Goal: Task Accomplishment & Management: Complete application form

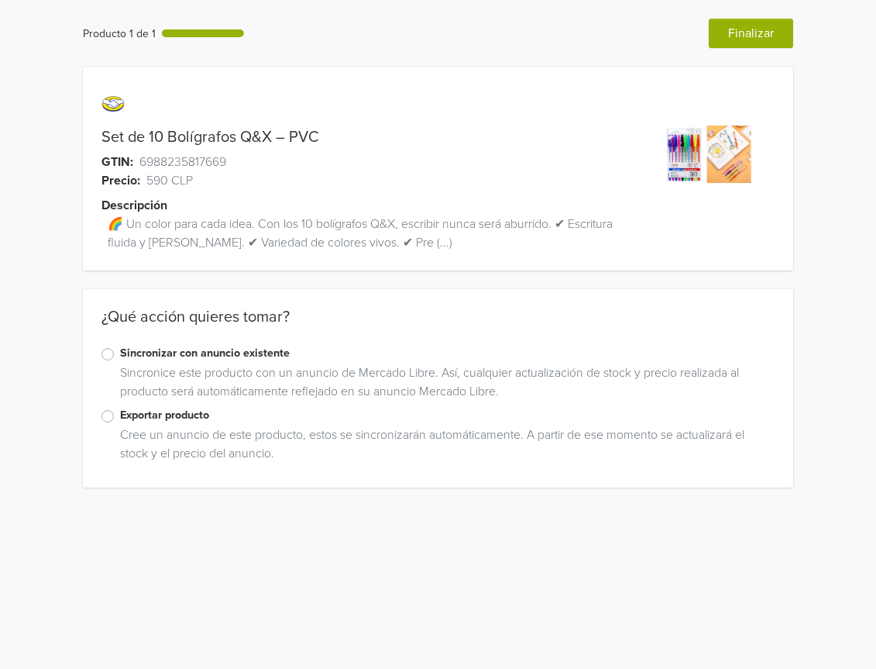
click at [120, 417] on label "Exportar producto" at bounding box center [447, 415] width 655 height 17
click at [0, 0] on input "Exportar producto" at bounding box center [0, 0] width 0 height 0
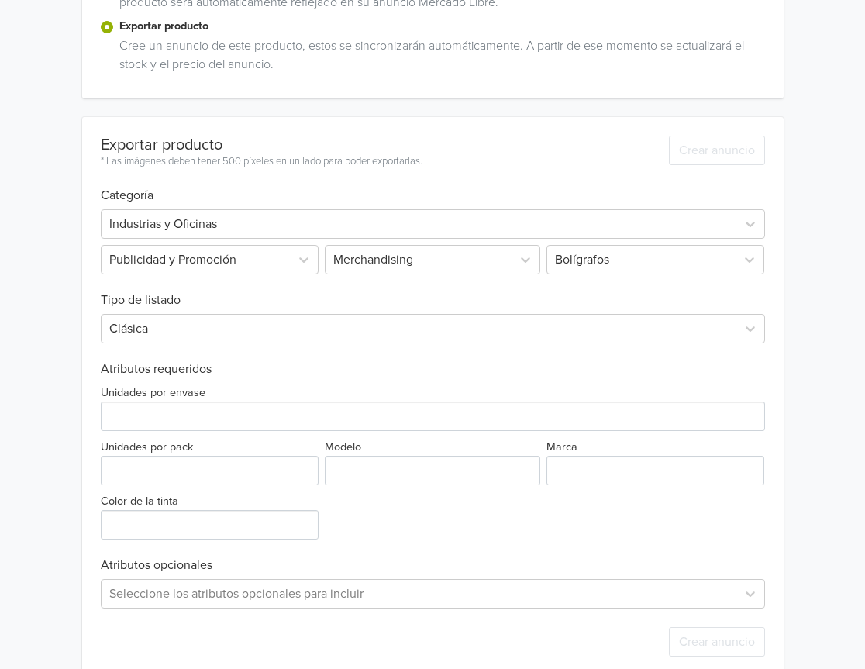
scroll to position [390, 0]
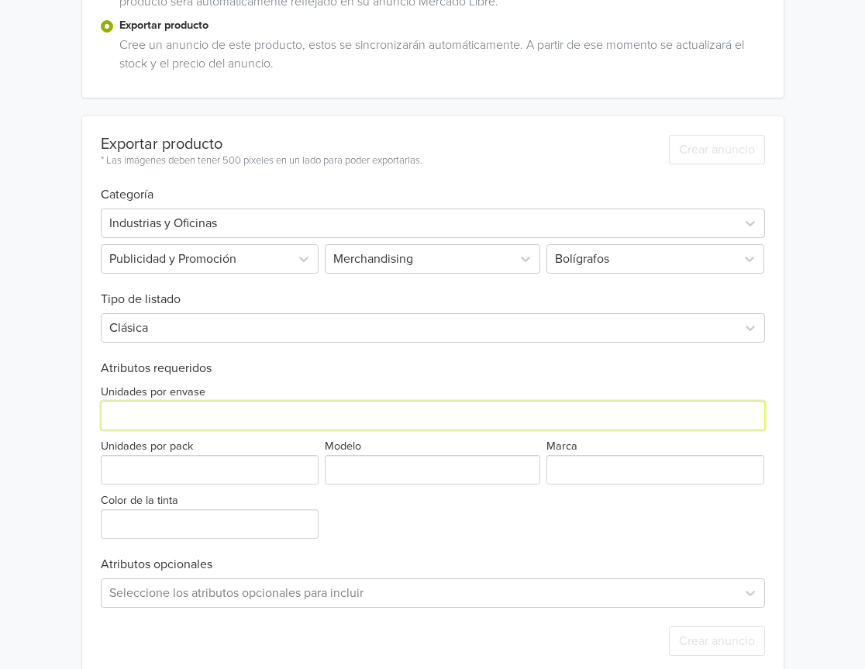
click at [188, 414] on input "Unidades por envase" at bounding box center [433, 414] width 664 height 29
type input "10"
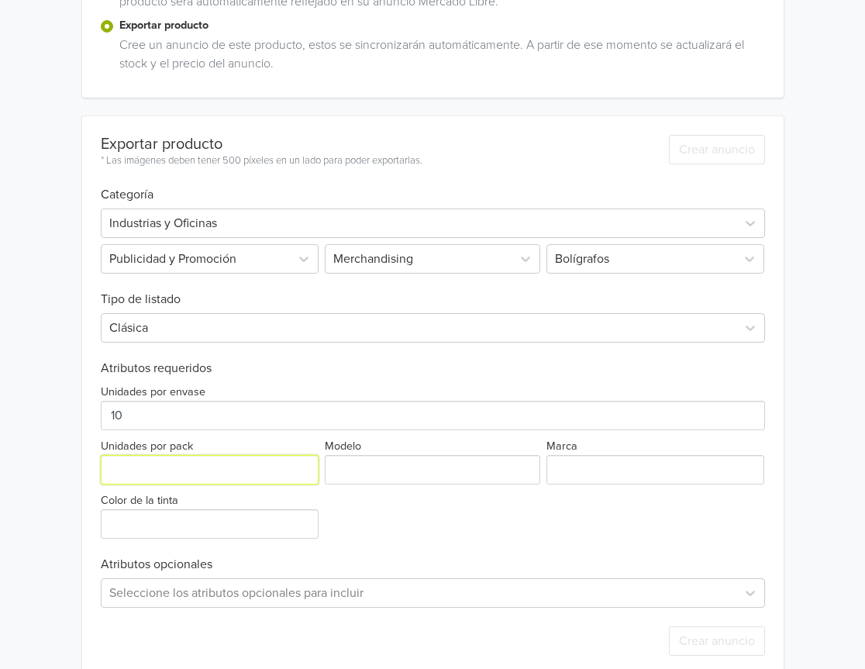
click at [218, 465] on input "Unidades por pack" at bounding box center [210, 469] width 218 height 29
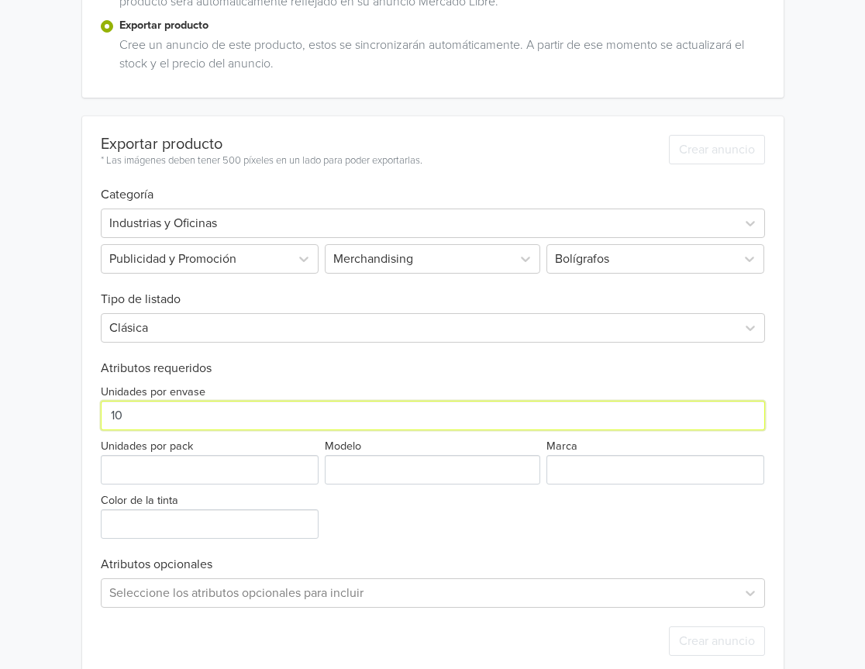
drag, startPoint x: 128, startPoint y: 414, endPoint x: 101, endPoint y: 415, distance: 27.2
click at [101, 415] on input "10" at bounding box center [433, 414] width 664 height 29
type input "1"
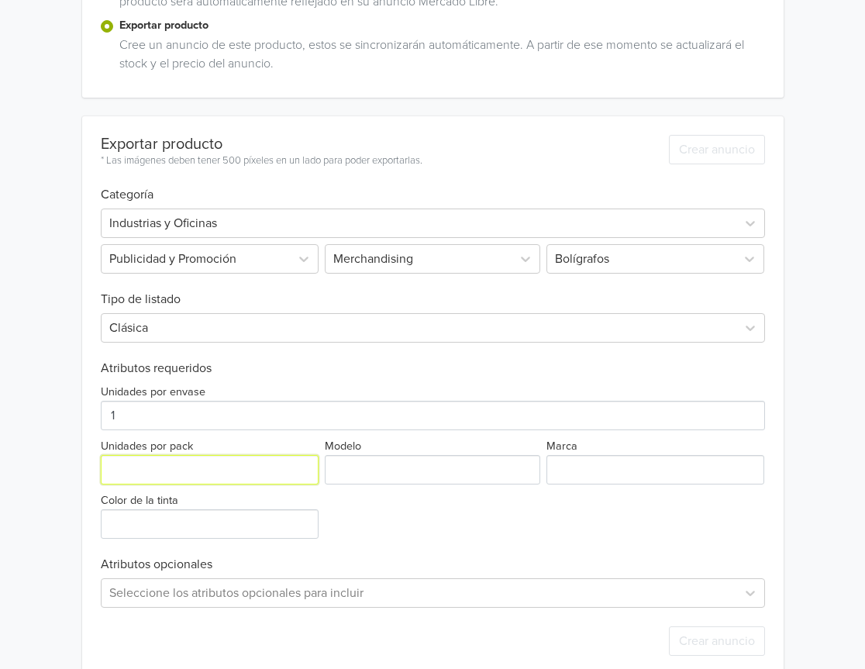
click at [156, 478] on input "Unidades por pack" at bounding box center [210, 469] width 218 height 29
type input "10"
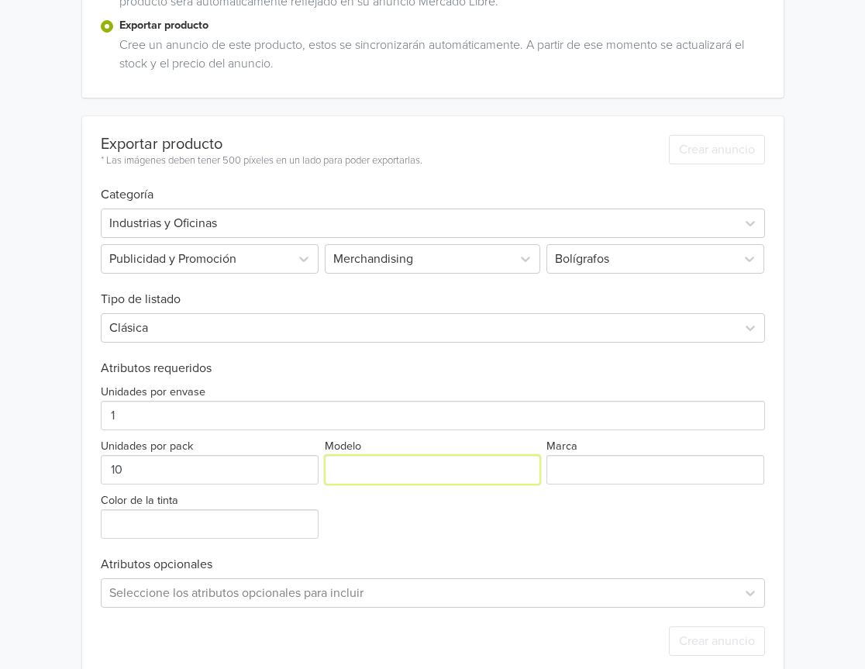
click at [355, 472] on input "Modelo" at bounding box center [432, 469] width 215 height 29
type input "ÚNICO"
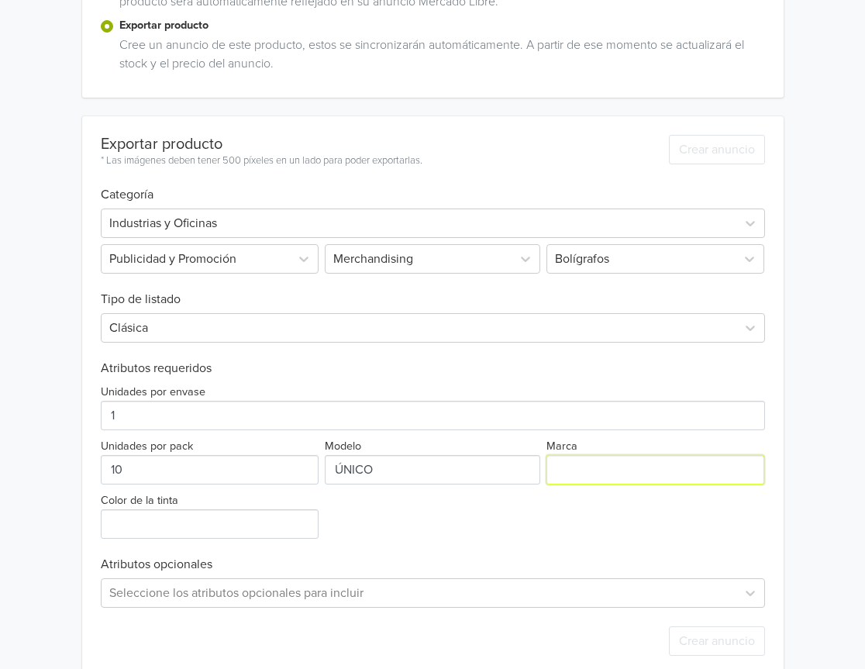
click at [604, 456] on input "Marca" at bounding box center [655, 469] width 218 height 29
type input "GENERICA"
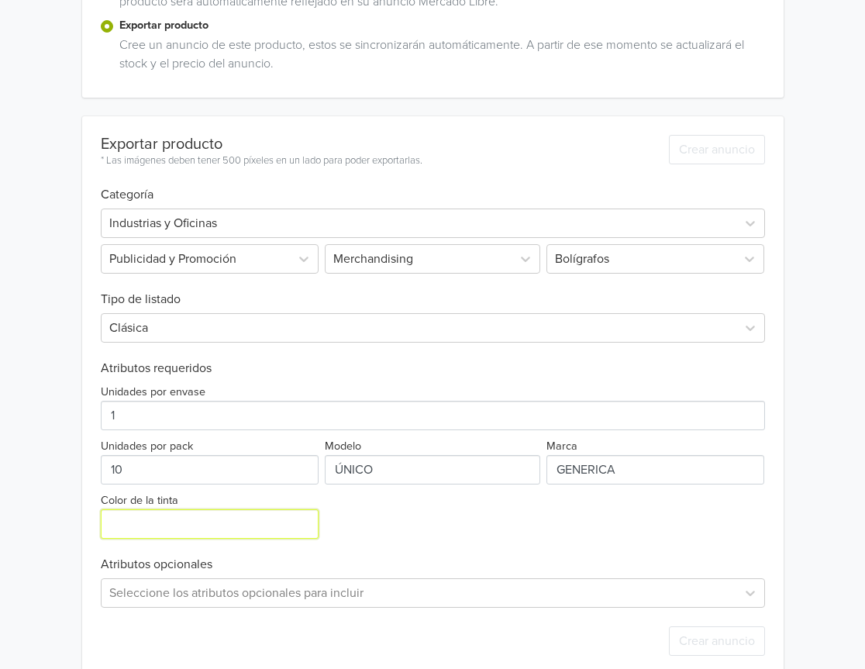
click at [163, 527] on input "Color de la tinta" at bounding box center [210, 523] width 218 height 29
type input "VARIADO"
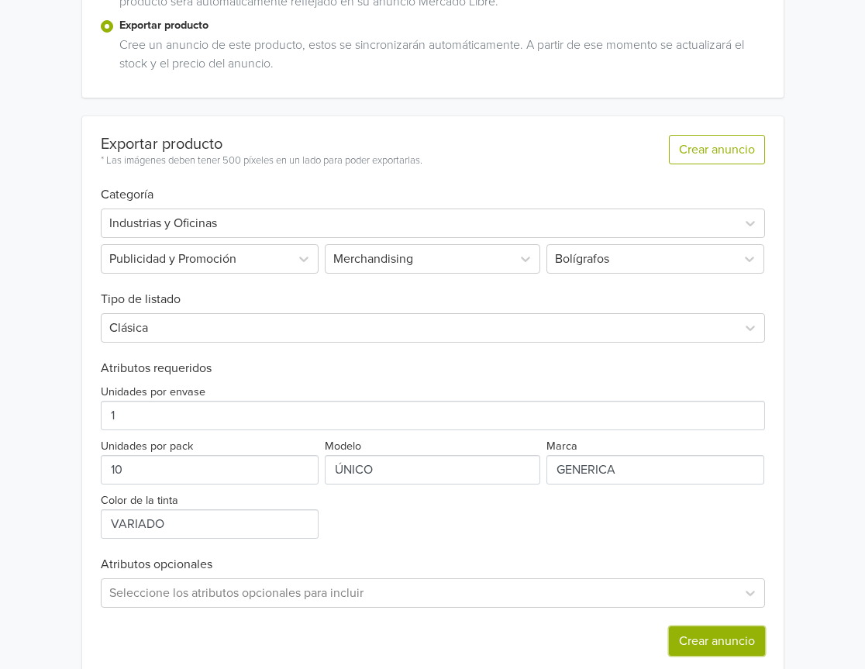
click at [697, 634] on button "Crear anuncio" at bounding box center [717, 640] width 96 height 29
click at [253, 218] on div at bounding box center [418, 223] width 619 height 22
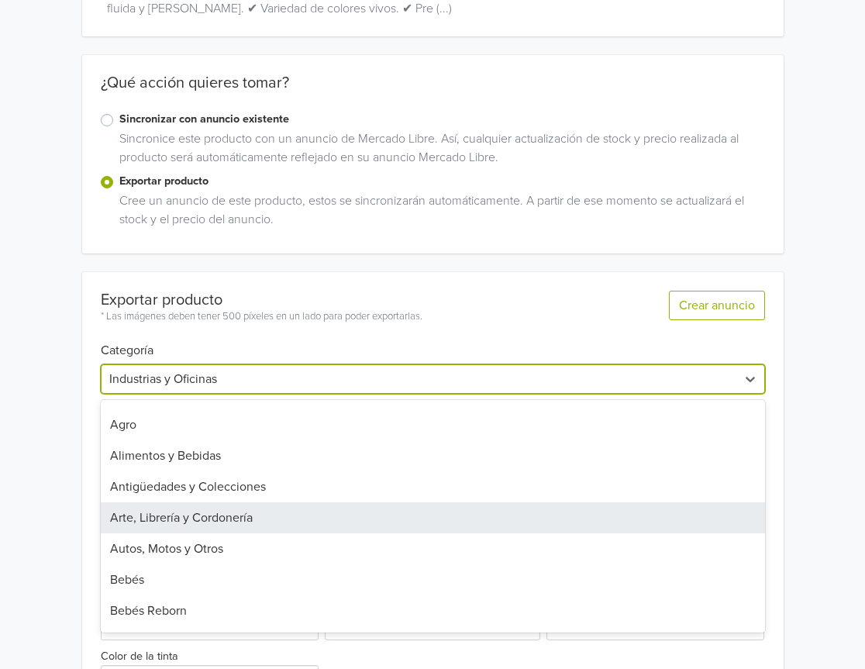
scroll to position [77, 0]
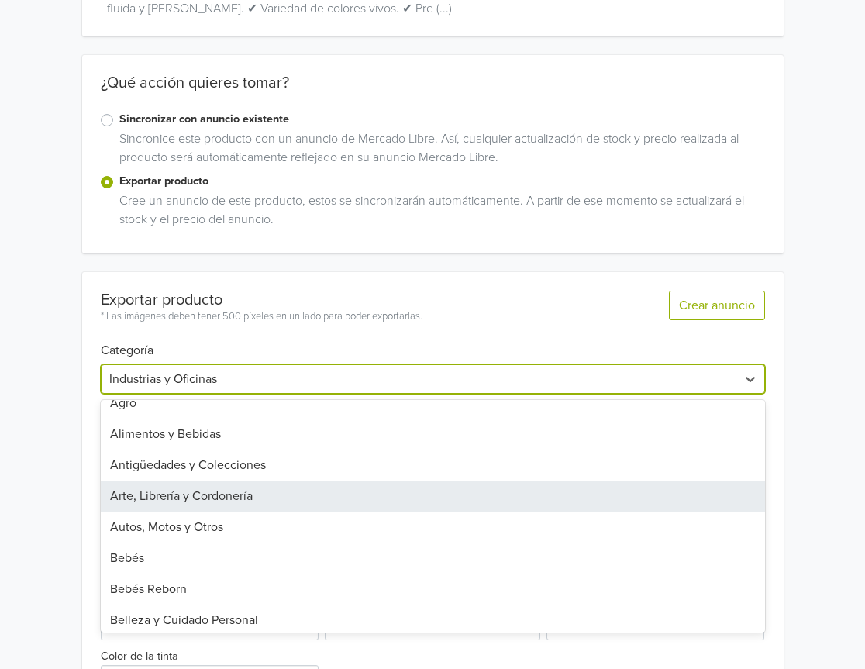
click at [195, 487] on div "Arte, Librería y Cordonería" at bounding box center [433, 495] width 664 height 31
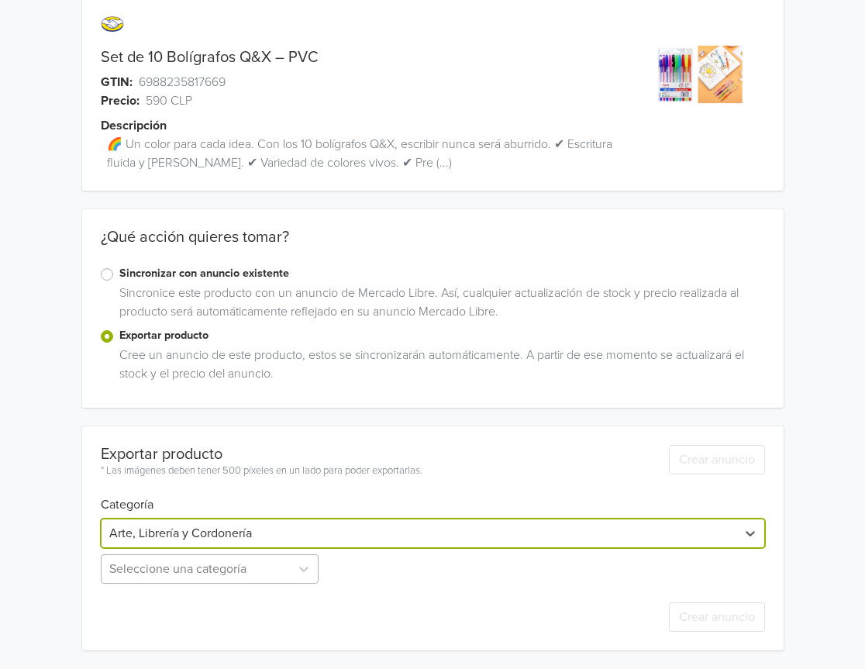
scroll to position [131, 0]
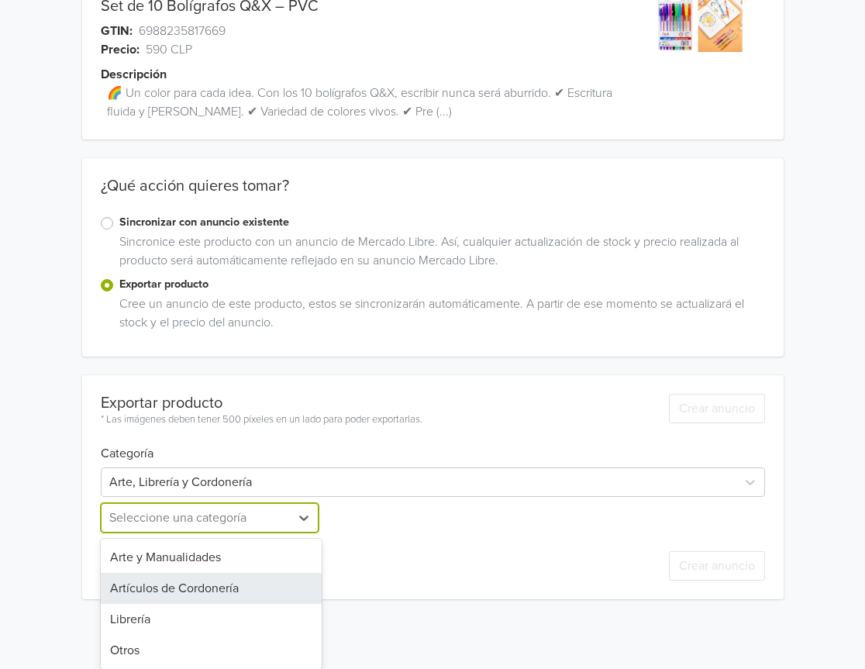
click at [227, 532] on div "4 results available. Use Up and Down to choose options, press Enter to select t…" at bounding box center [212, 517] width 222 height 29
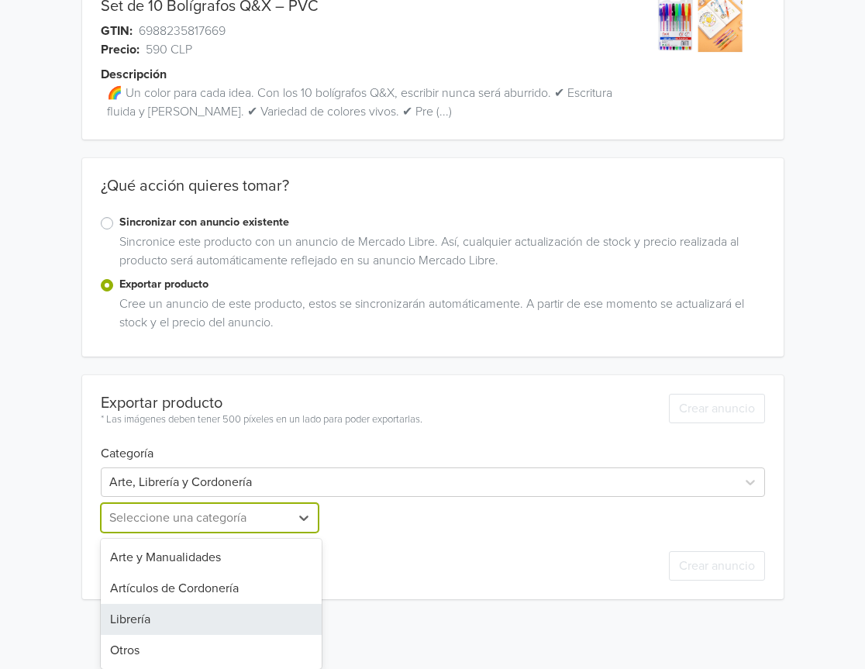
click at [184, 621] on div "Librería" at bounding box center [212, 618] width 222 height 31
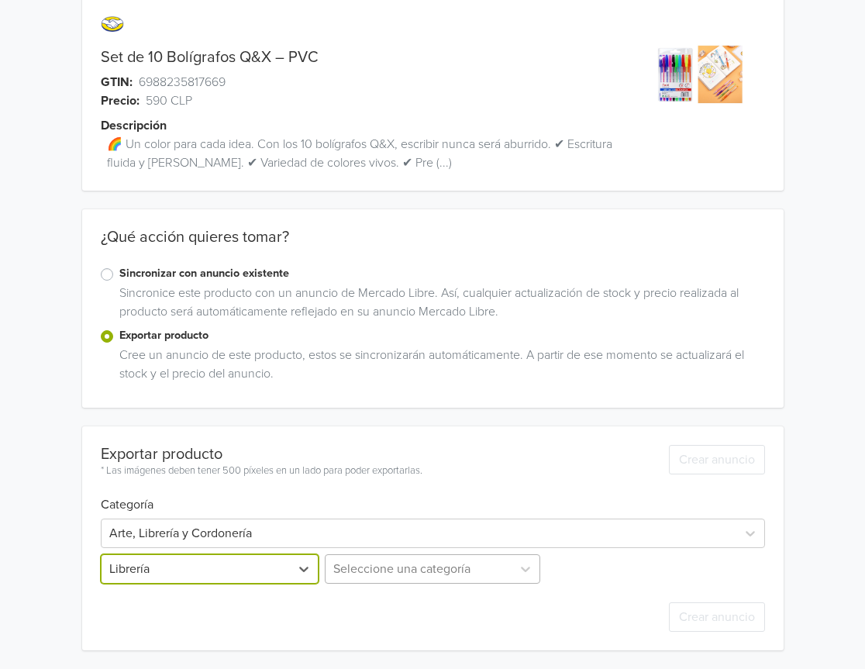
click at [362, 572] on div "Seleccione una categoría" at bounding box center [432, 568] width 222 height 29
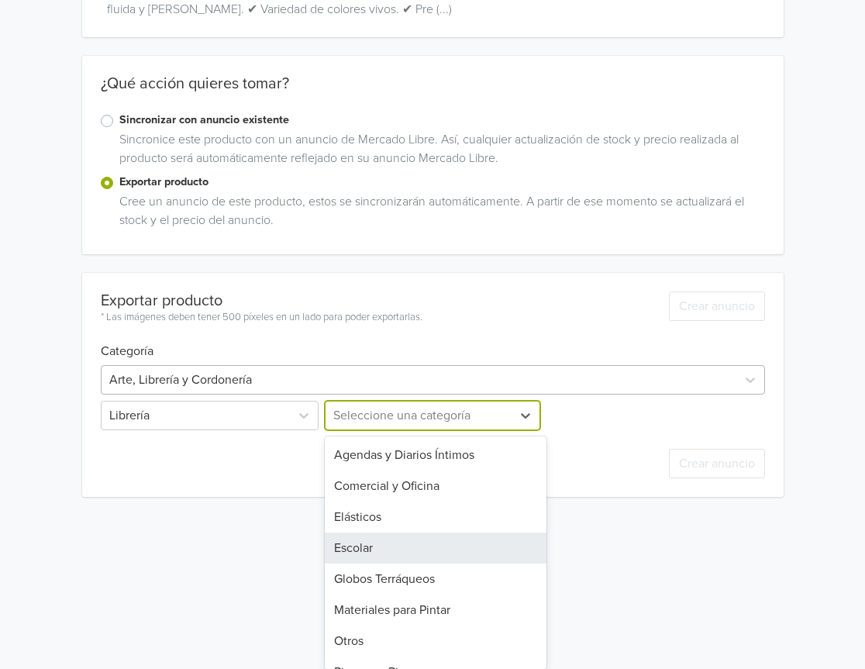
click at [398, 546] on div "Escolar" at bounding box center [436, 547] width 222 height 31
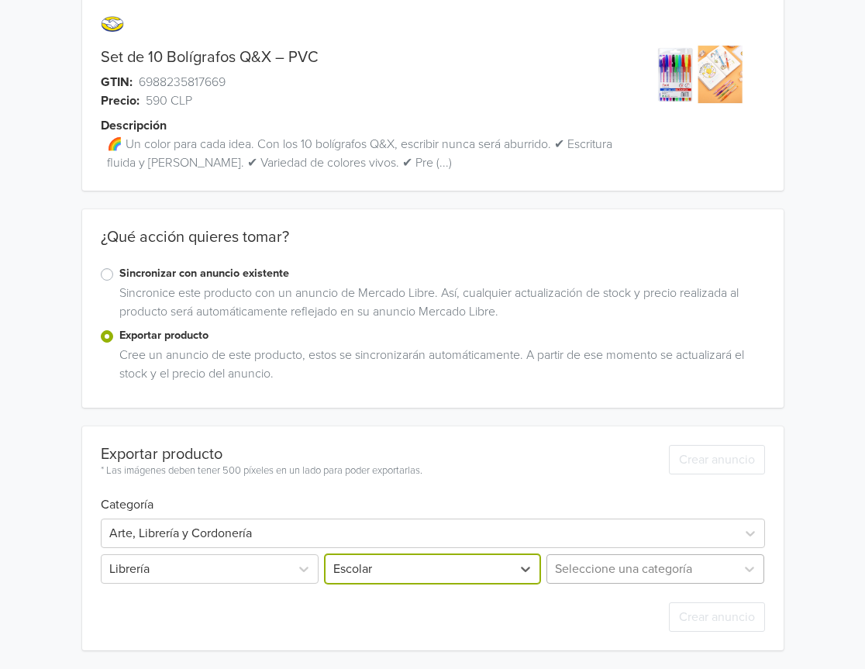
click at [604, 557] on div "Seleccione una categoría" at bounding box center [654, 568] width 222 height 29
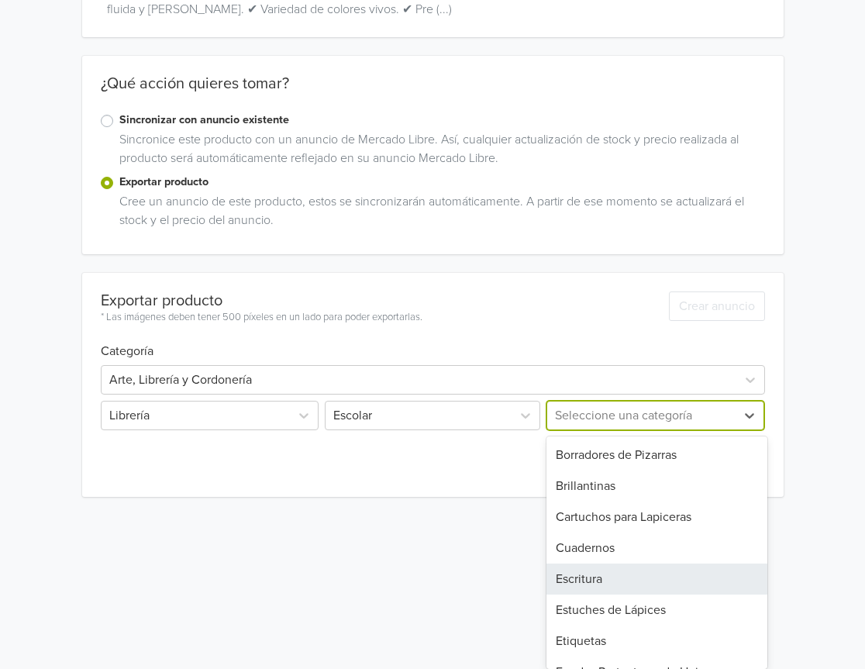
click at [601, 576] on div "Escritura" at bounding box center [657, 578] width 222 height 31
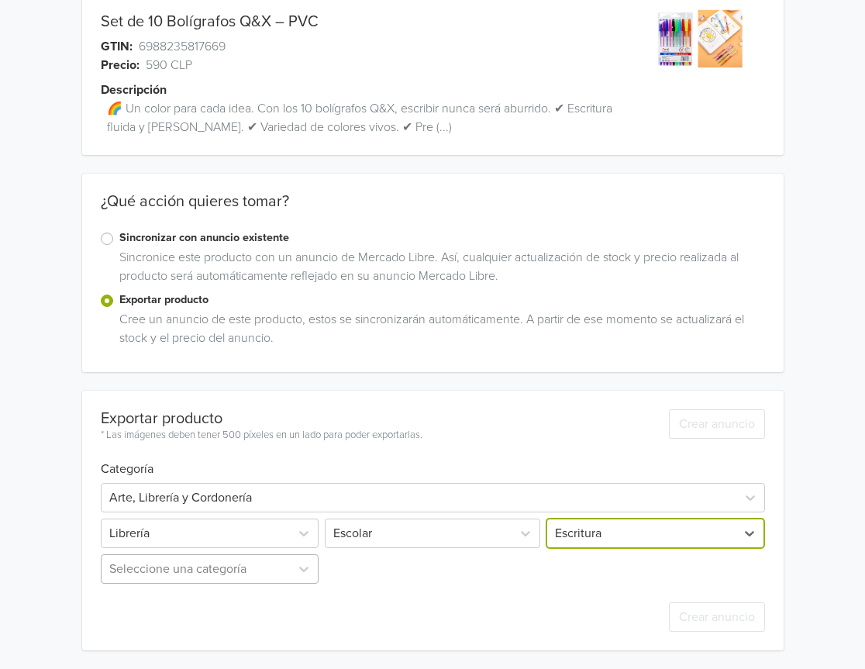
click at [200, 562] on div "Seleccione una categoría" at bounding box center [212, 568] width 222 height 29
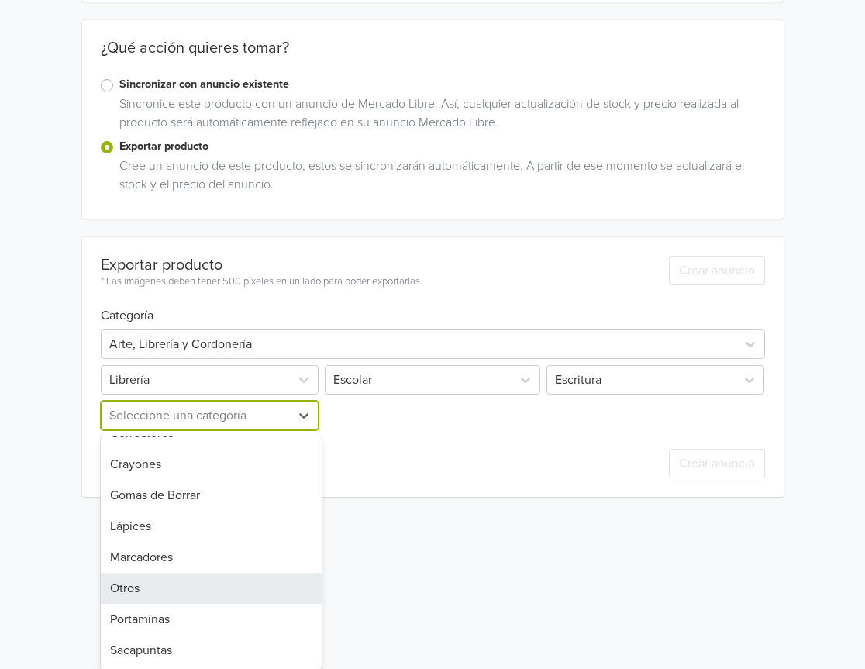
scroll to position [0, 0]
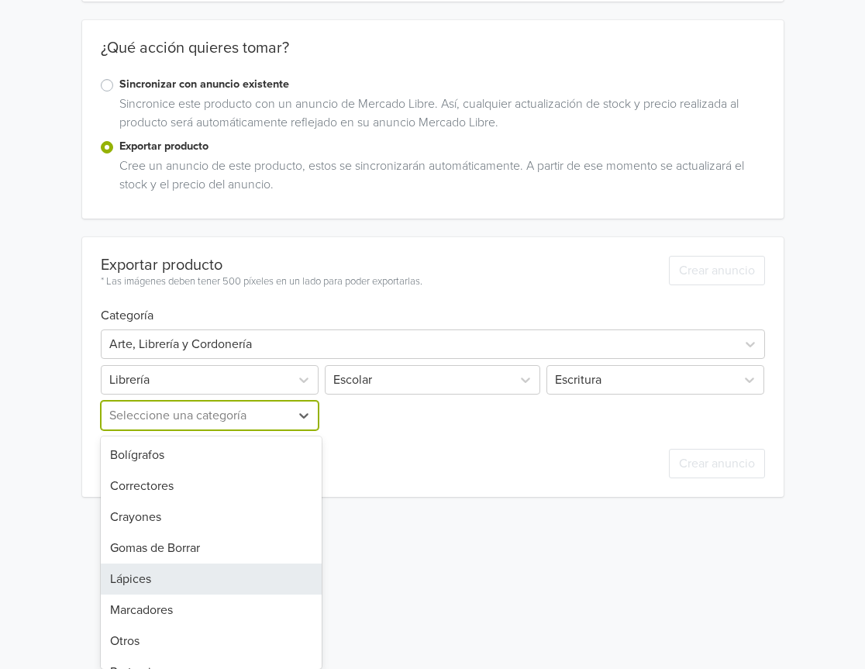
click at [177, 574] on div "Lápices" at bounding box center [212, 578] width 222 height 31
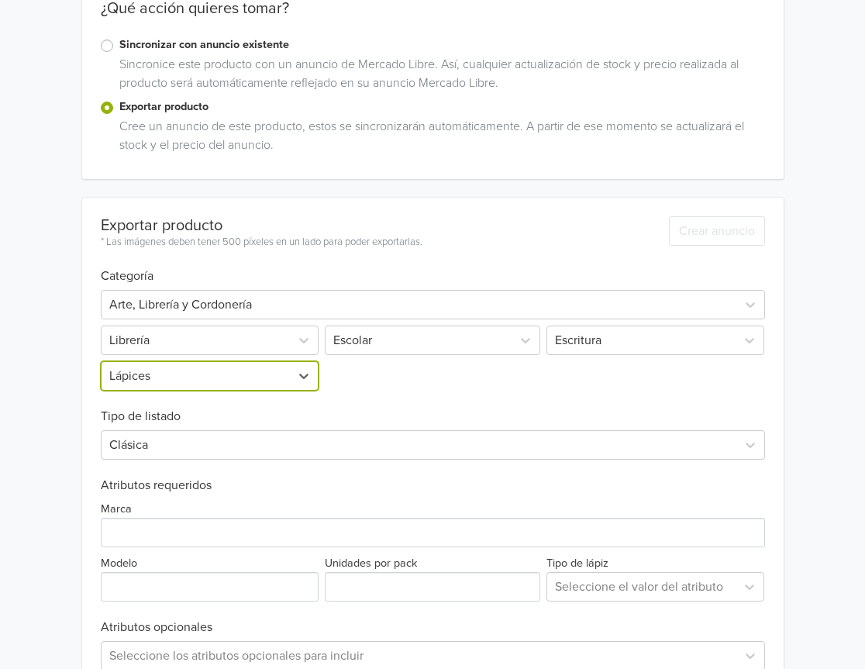
scroll to position [346, 0]
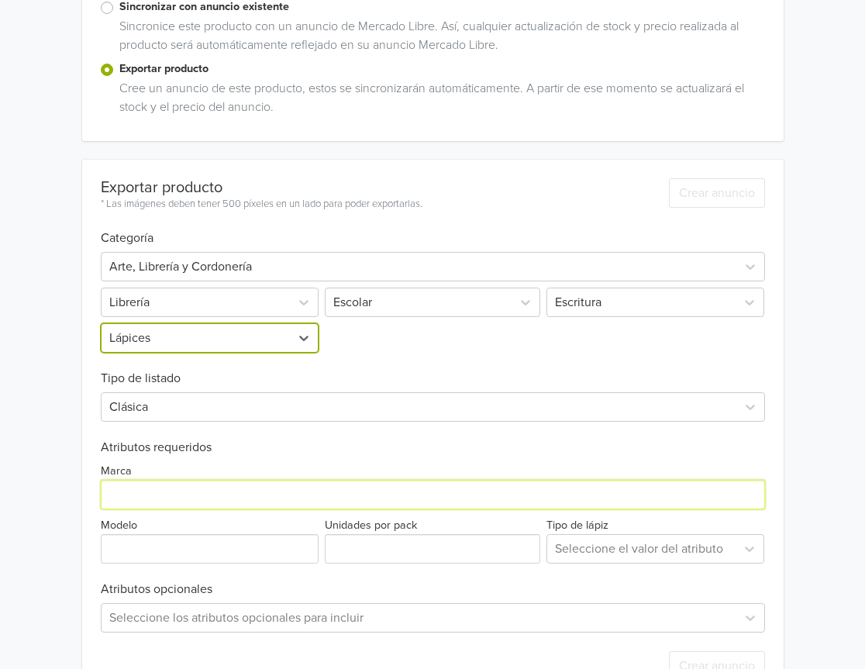
click at [201, 506] on input "Marca" at bounding box center [433, 494] width 664 height 29
type input "GENERICA"
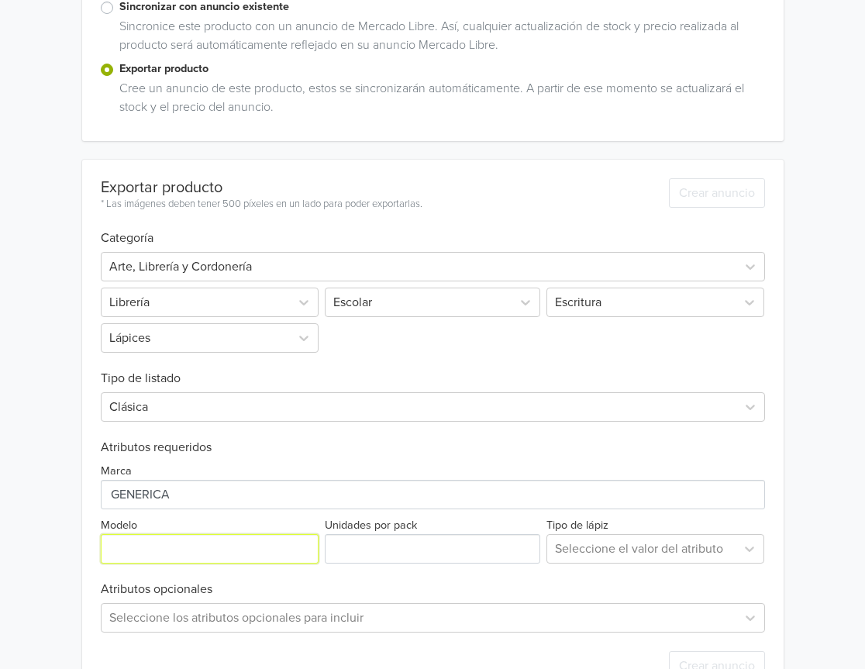
click at [215, 536] on input "Modelo" at bounding box center [210, 548] width 218 height 29
type input "ÚNICO"
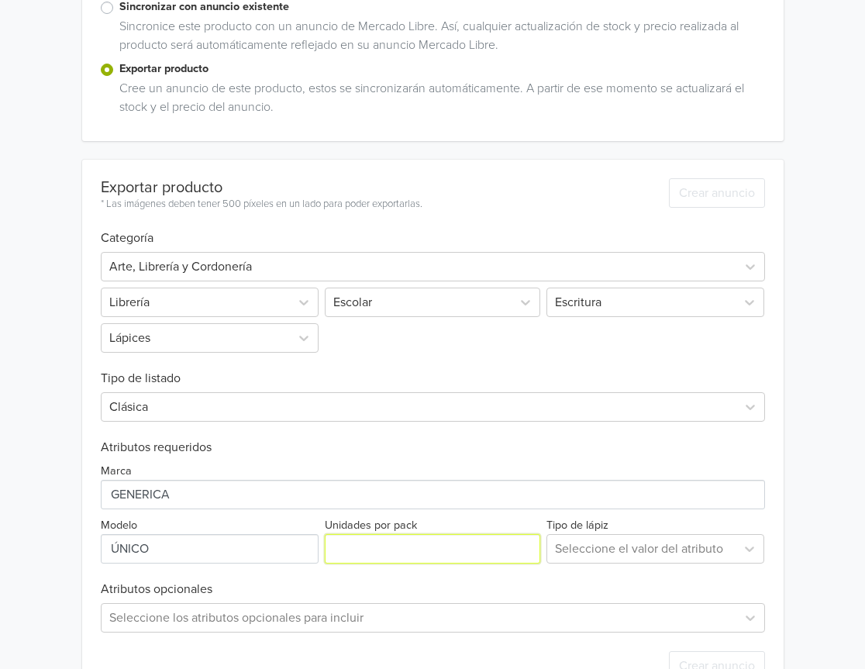
click at [382, 555] on input "Unidades por pack" at bounding box center [432, 548] width 215 height 29
click at [419, 567] on div "Exportar producto * Las imágenes deben tener 500 píxeles en un lado para poder …" at bounding box center [433, 429] width 664 height 539
type input "10"
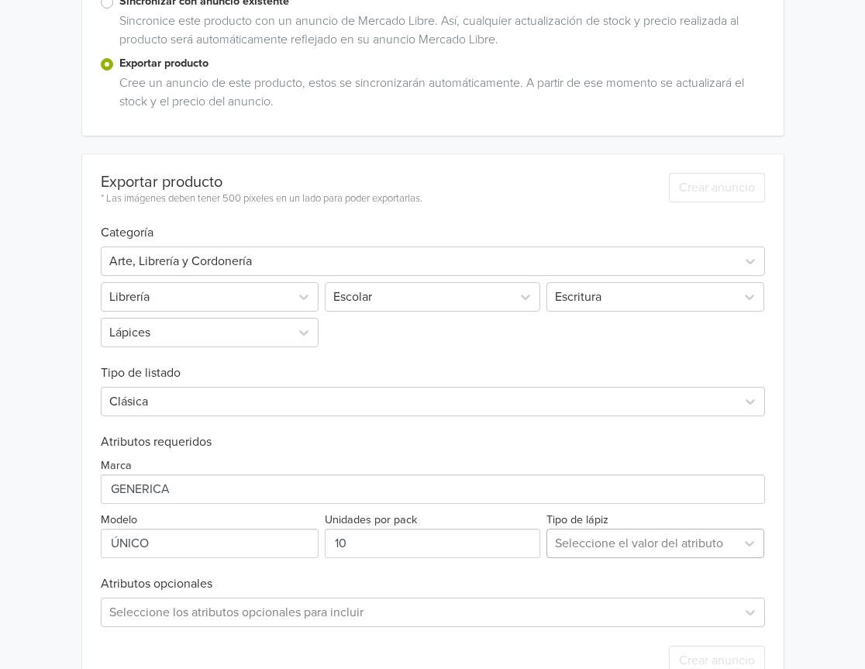
click at [734, 558] on div "Seleccione el valor del atributo" at bounding box center [655, 542] width 218 height 29
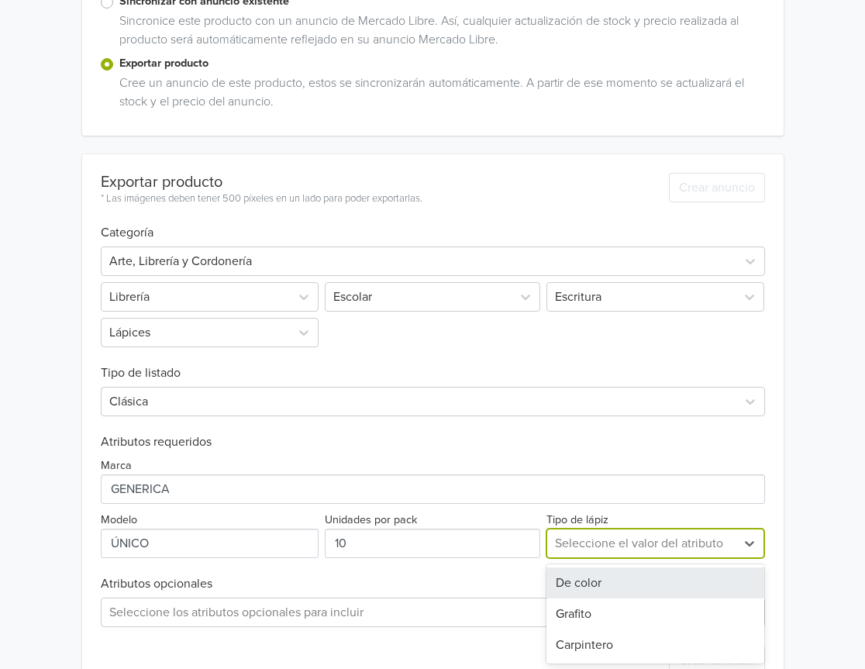
scroll to position [352, 0]
click at [651, 582] on div "De color" at bounding box center [655, 581] width 218 height 31
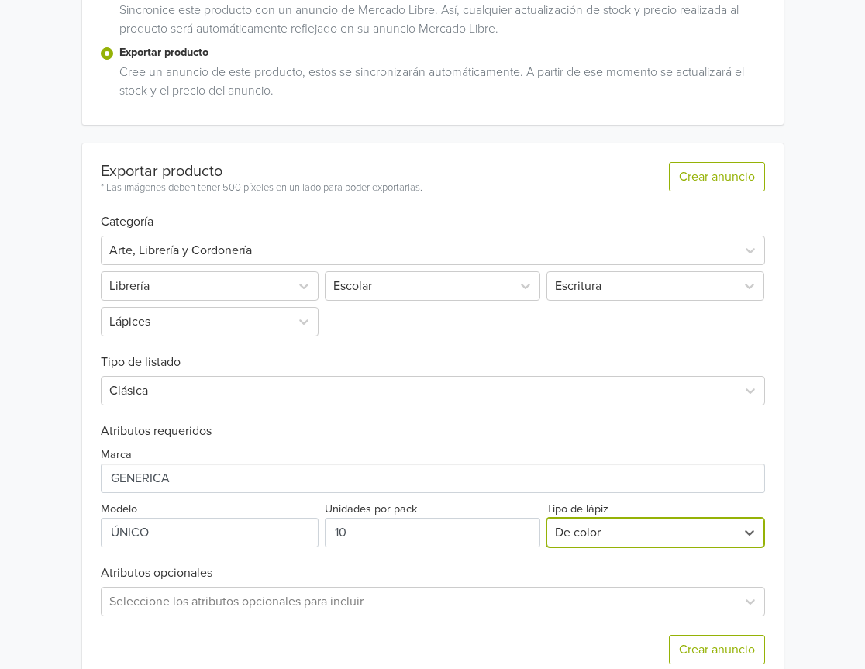
scroll to position [395, 0]
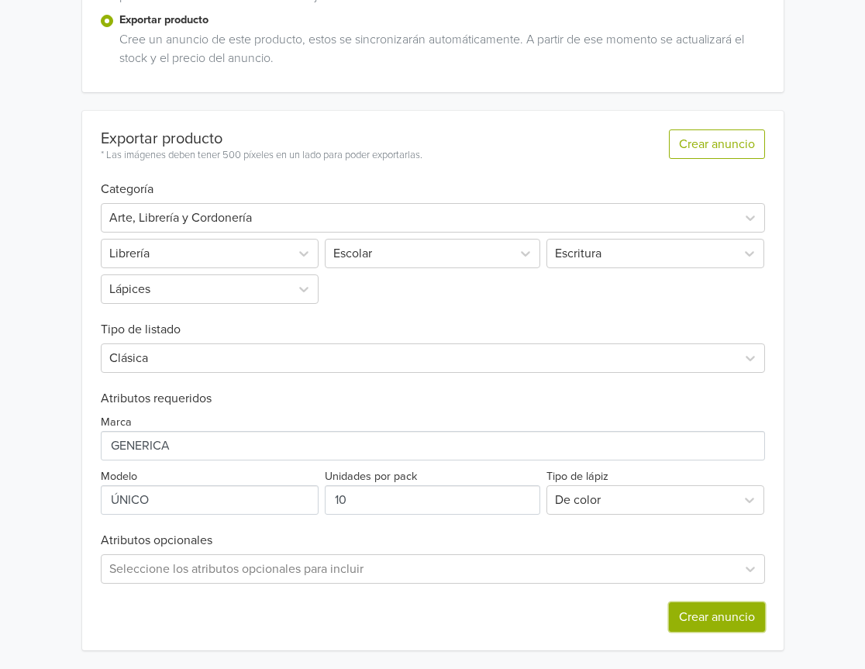
click at [719, 626] on button "Crear anuncio" at bounding box center [717, 616] width 96 height 29
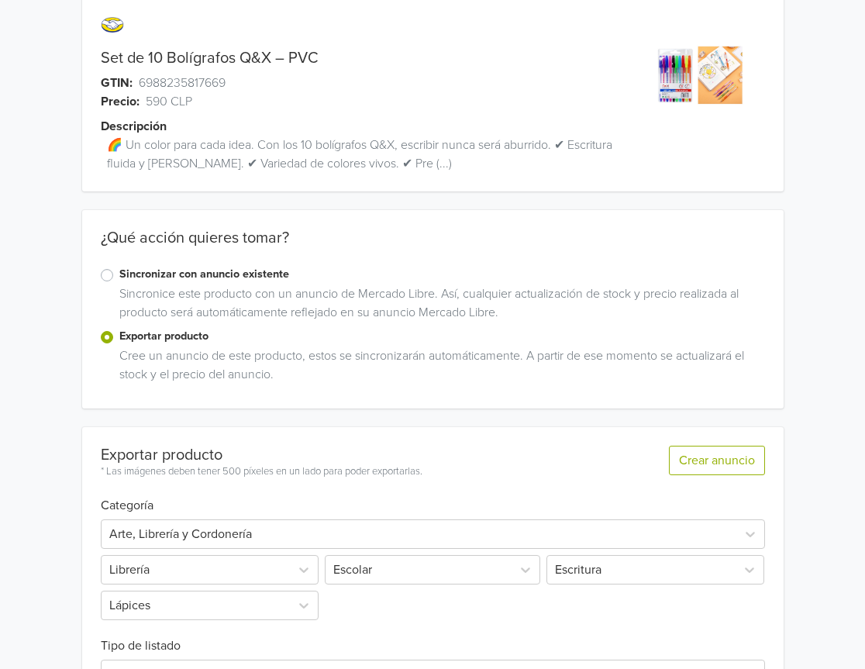
scroll to position [0, 0]
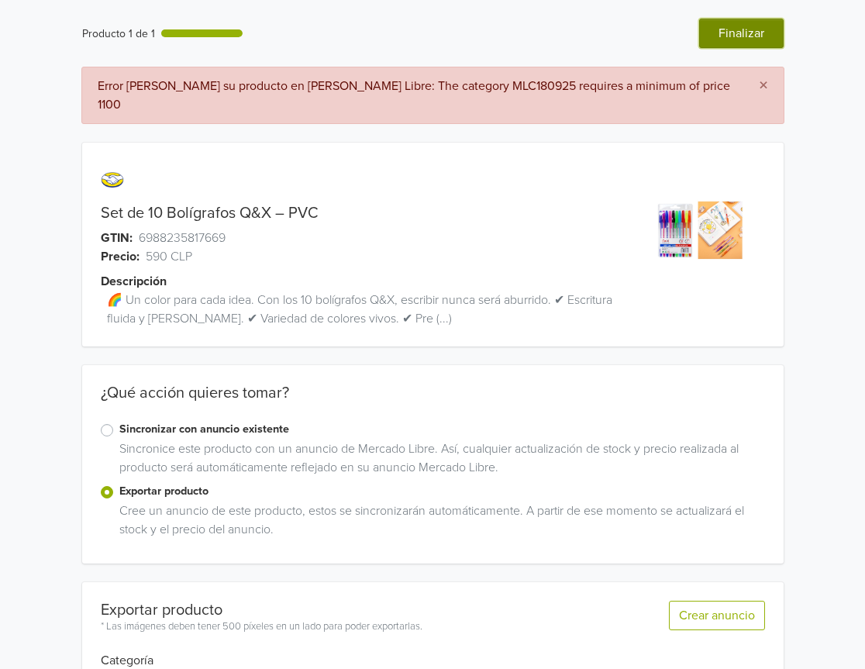
click at [737, 30] on button "Finalizar" at bounding box center [741, 33] width 84 height 29
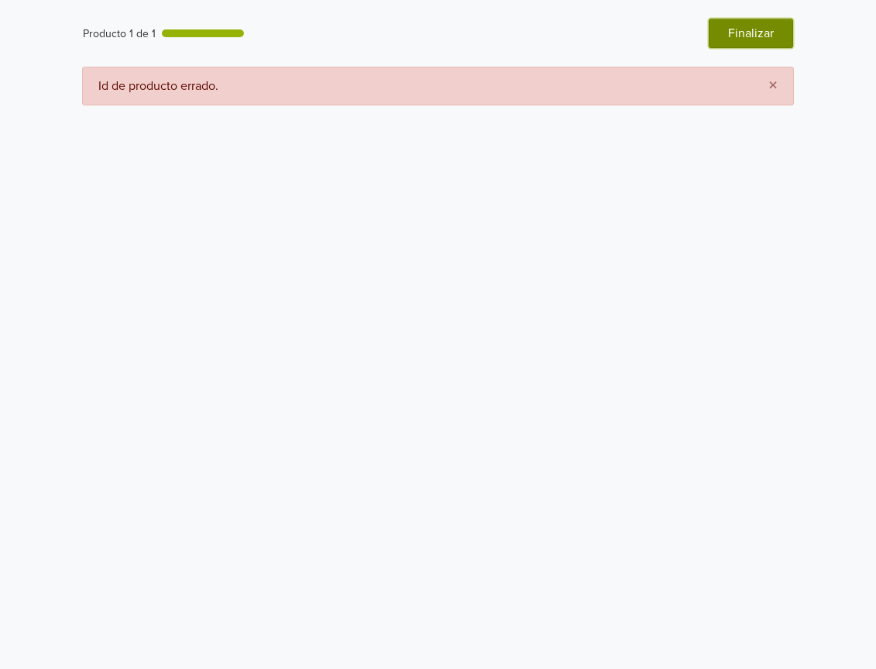
click at [782, 39] on button "Finalizar" at bounding box center [751, 33] width 84 height 29
